Goal: Find specific page/section: Find specific page/section

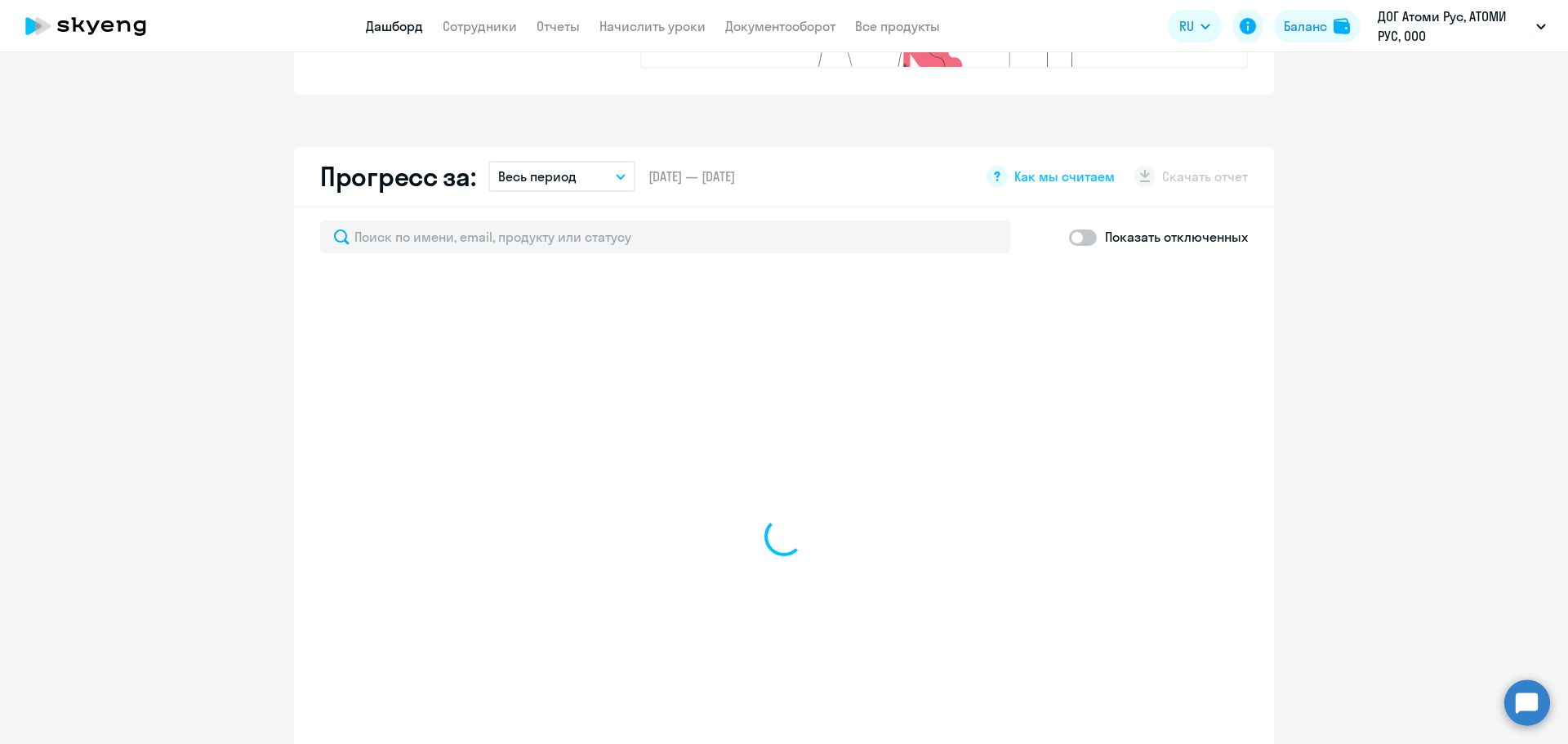
scroll to position [898, 0]
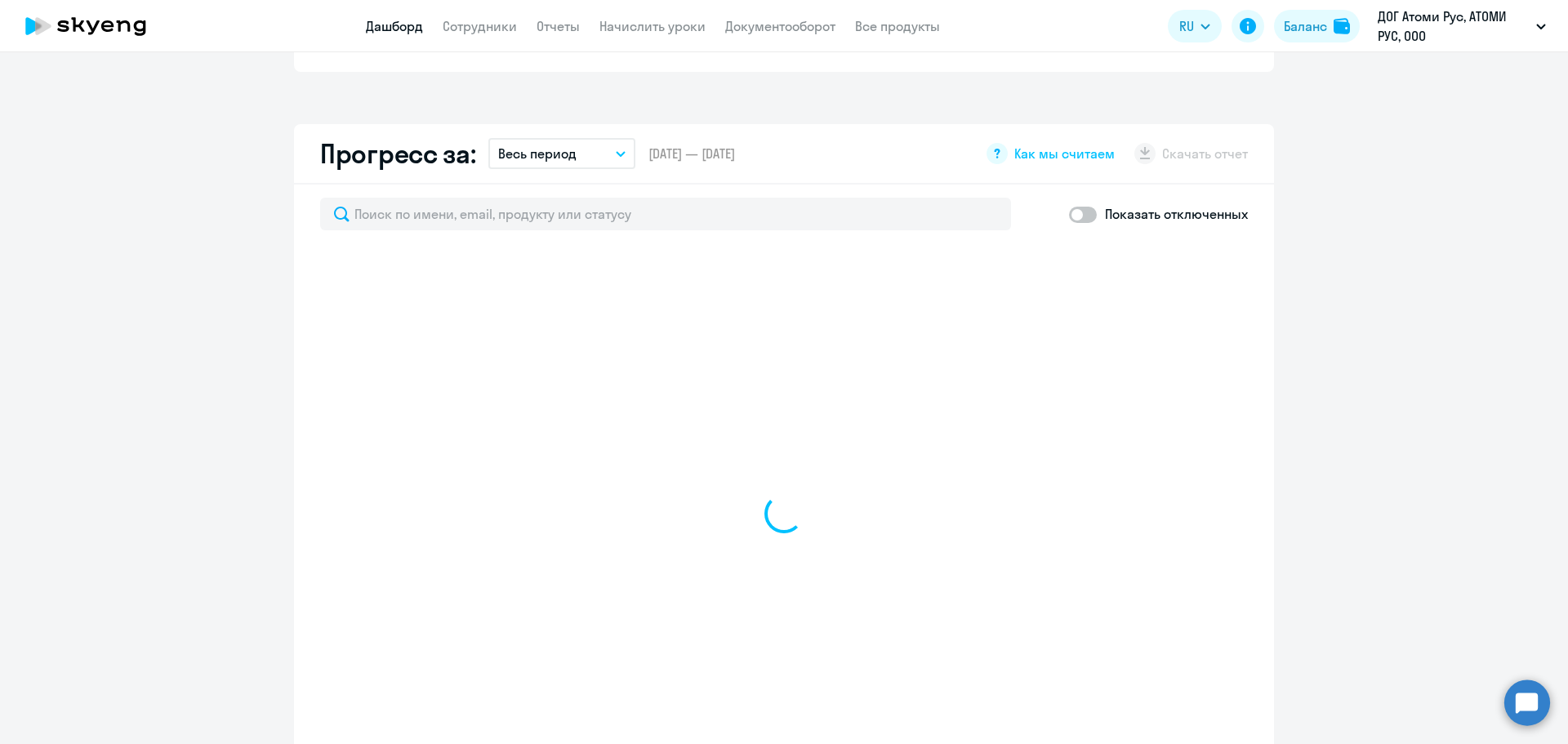
select select "30"
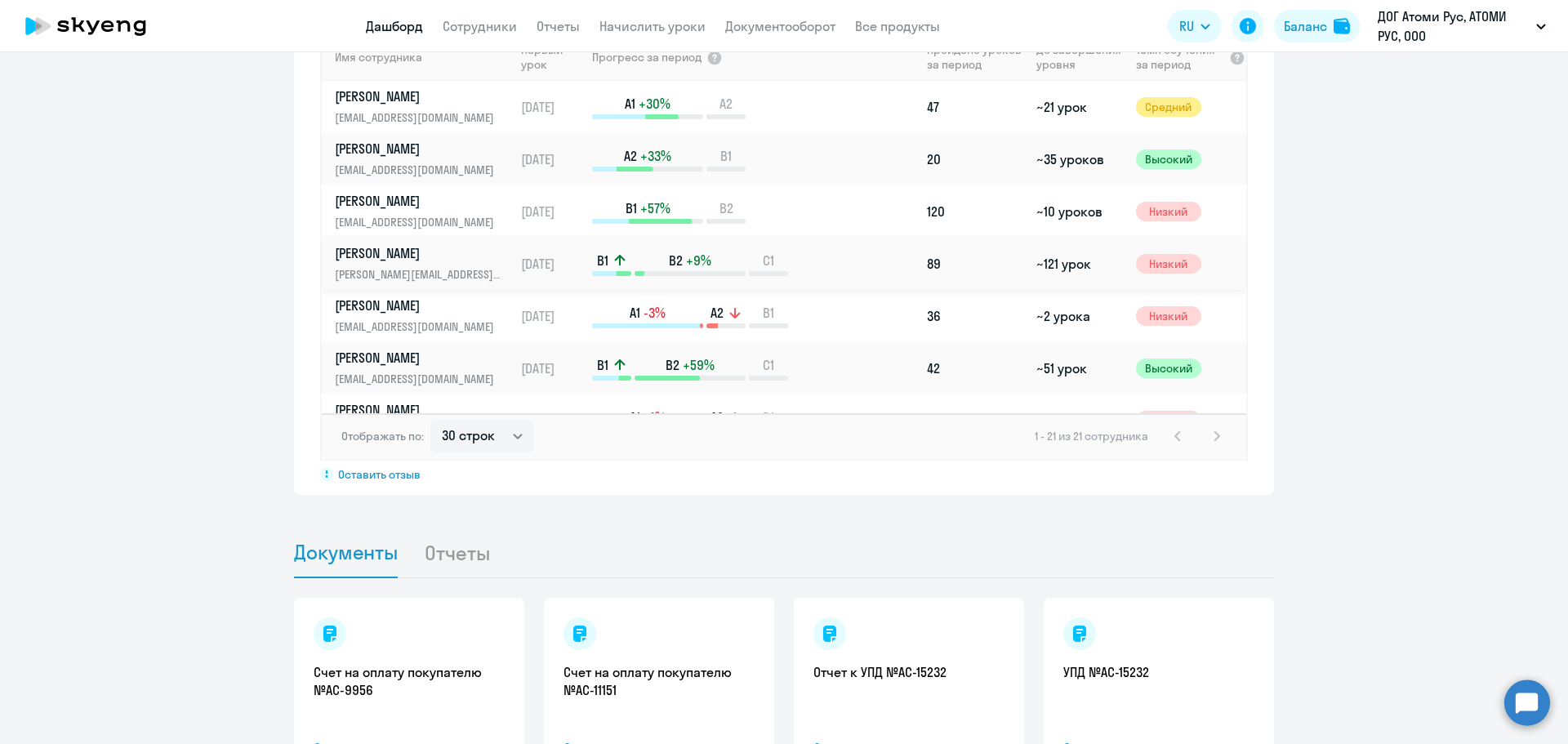
scroll to position [1224, 0]
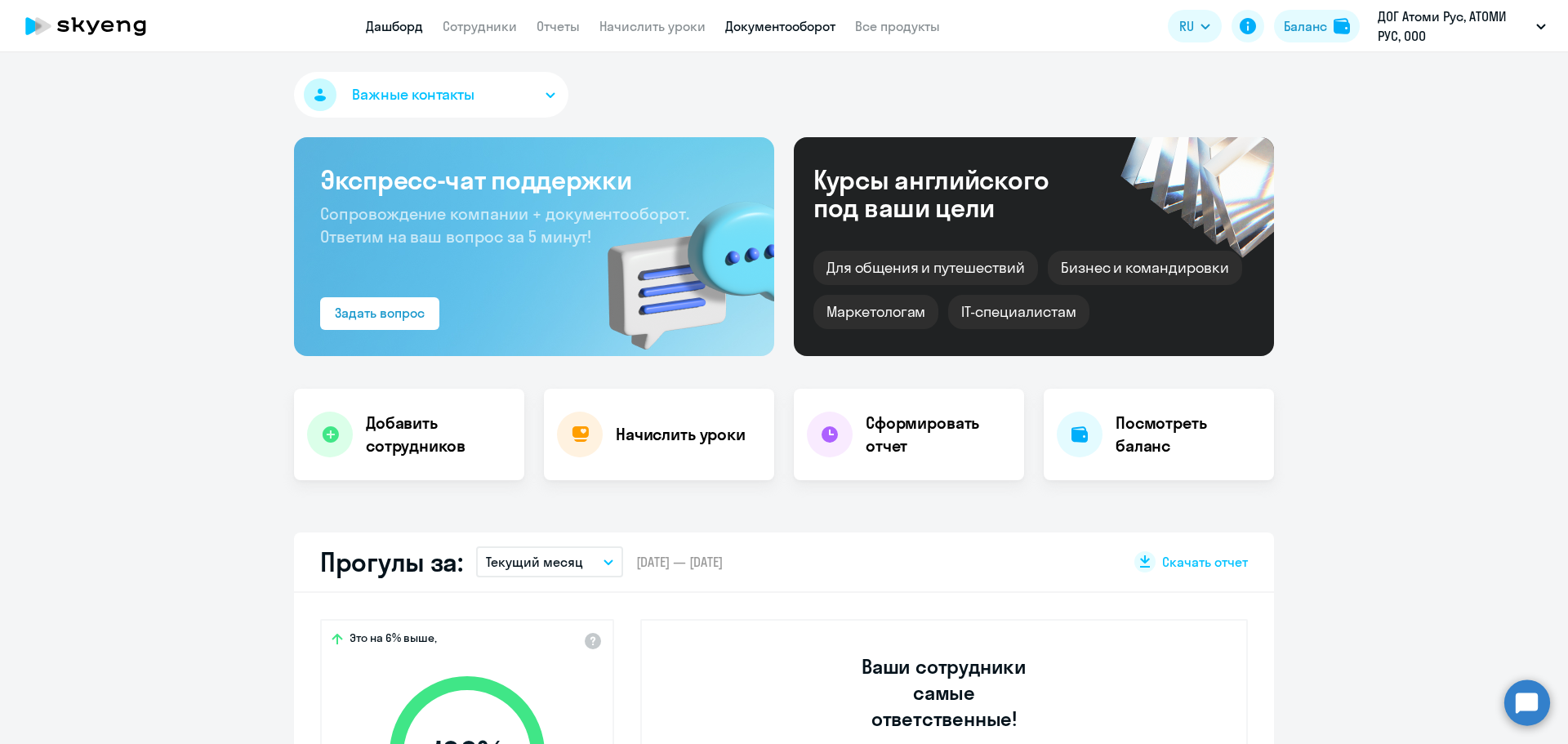
select select "30"
click at [786, 32] on link "Документооборот" at bounding box center [780, 26] width 110 height 16
